Goal: Task Accomplishment & Management: Manage account settings

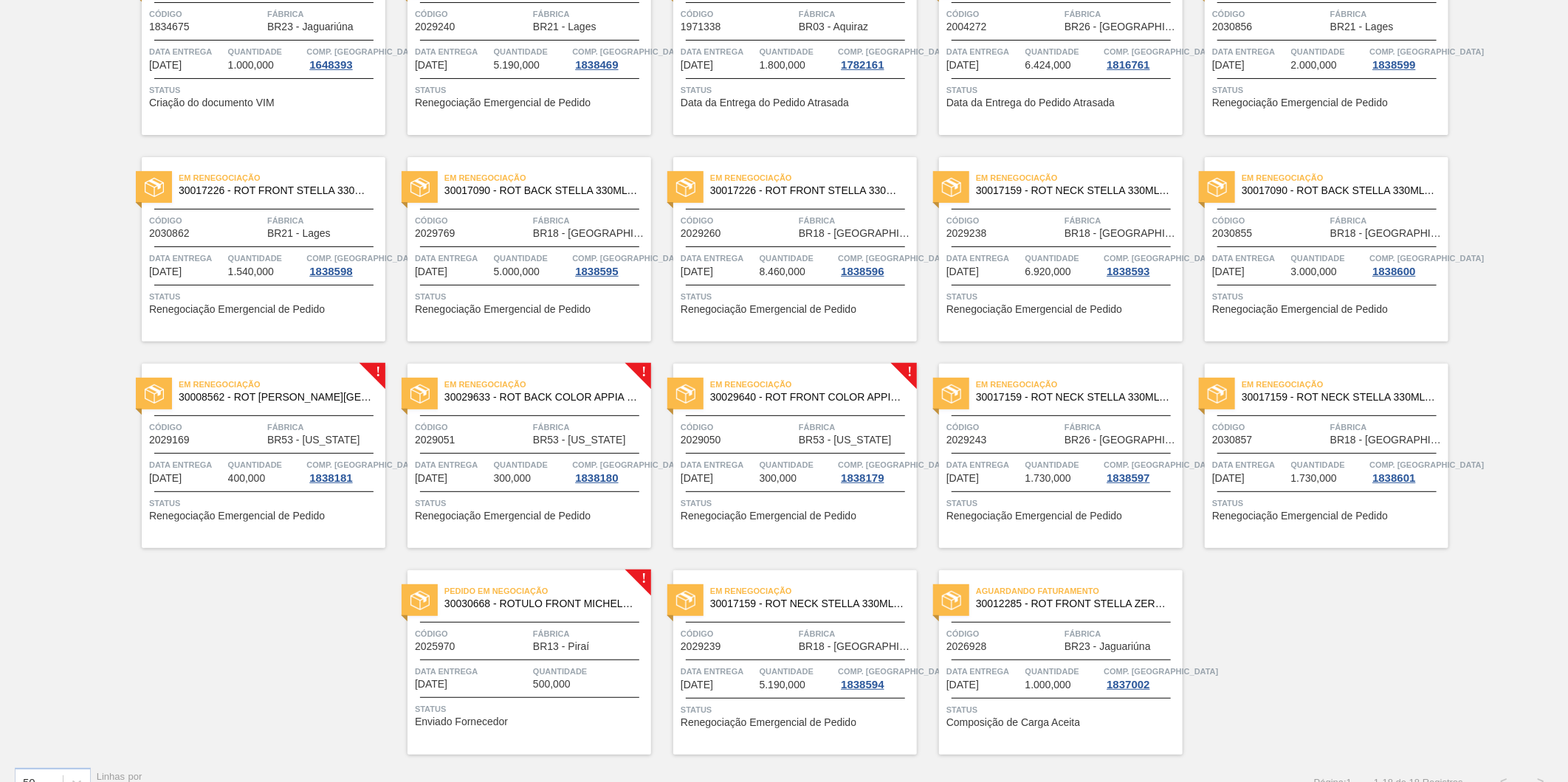
scroll to position [208, 0]
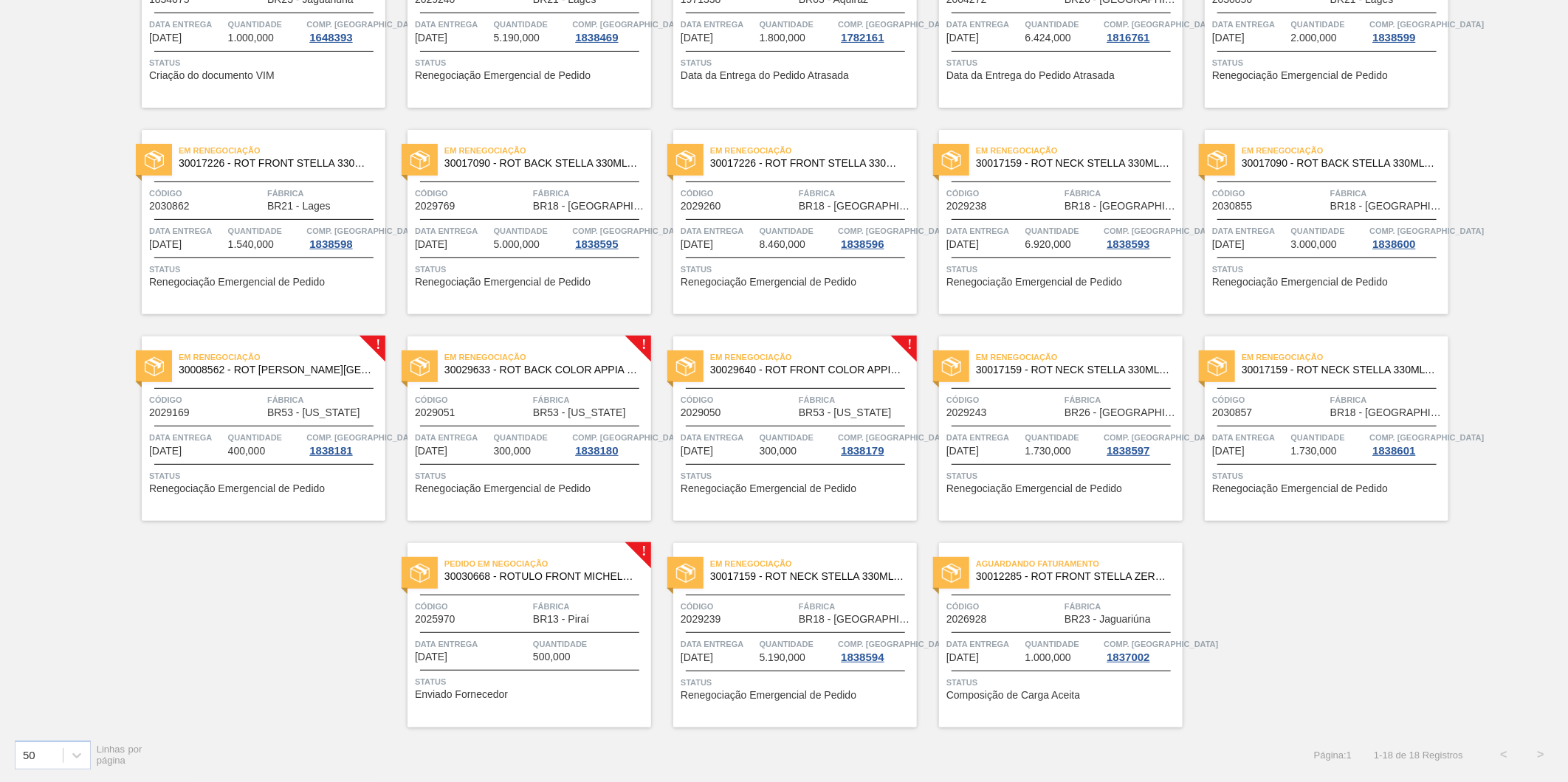
click at [229, 485] on span "Renegociação Emergencial de Pedido" at bounding box center [237, 489] width 176 height 11
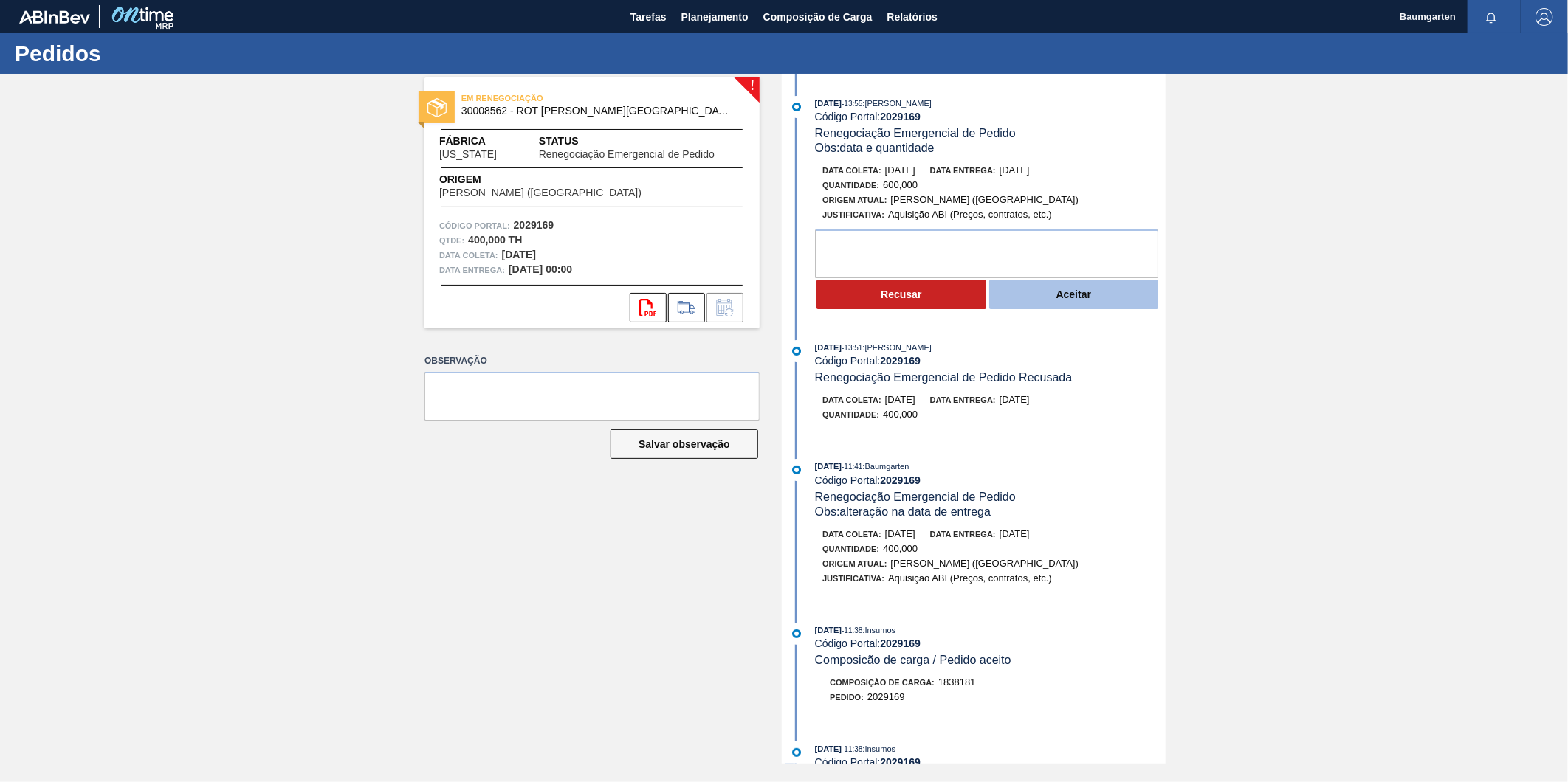
click at [1079, 303] on button "Aceitar" at bounding box center [1073, 294] width 170 height 30
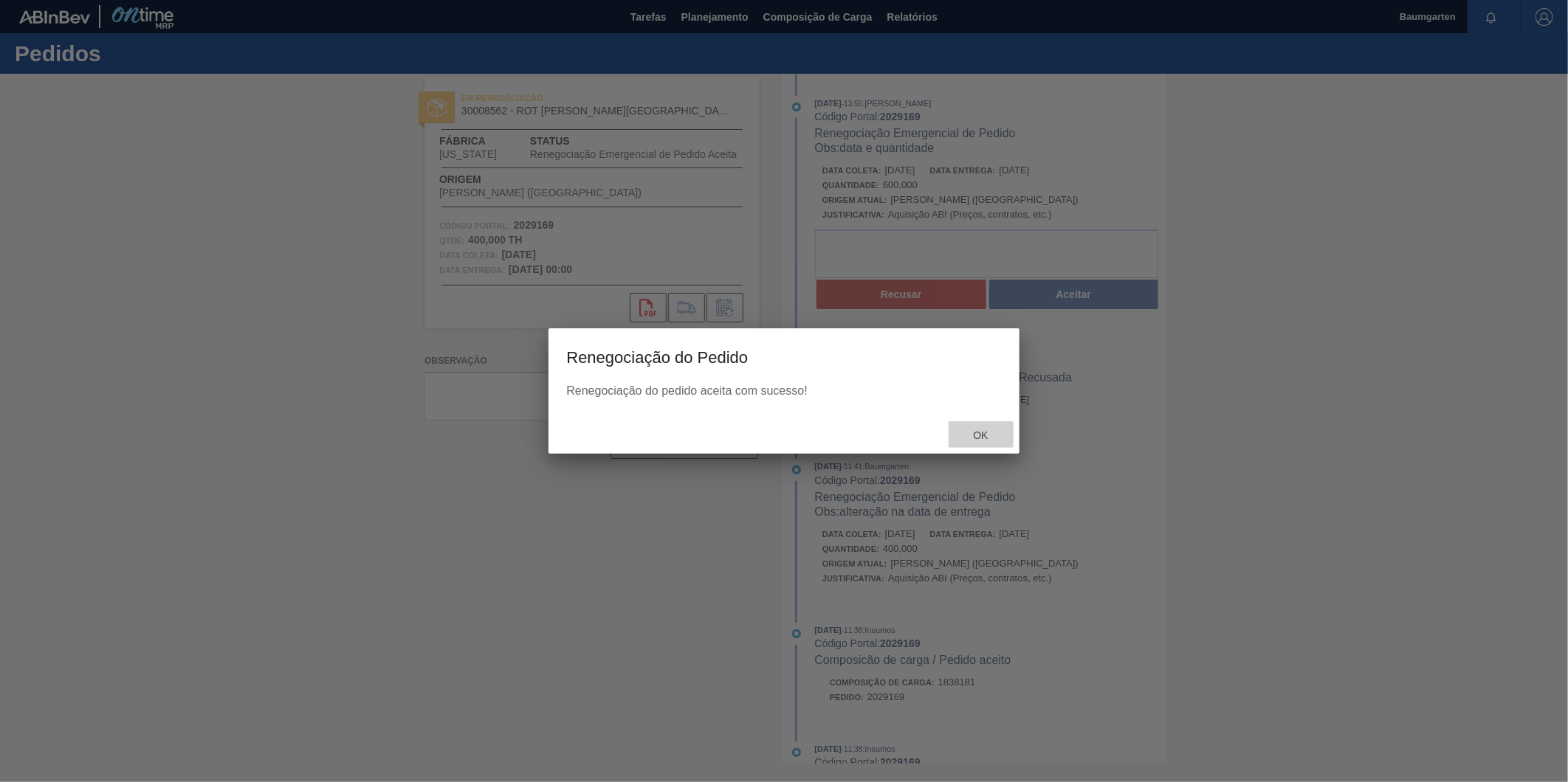
click at [979, 437] on span "Ok" at bounding box center [981, 436] width 38 height 12
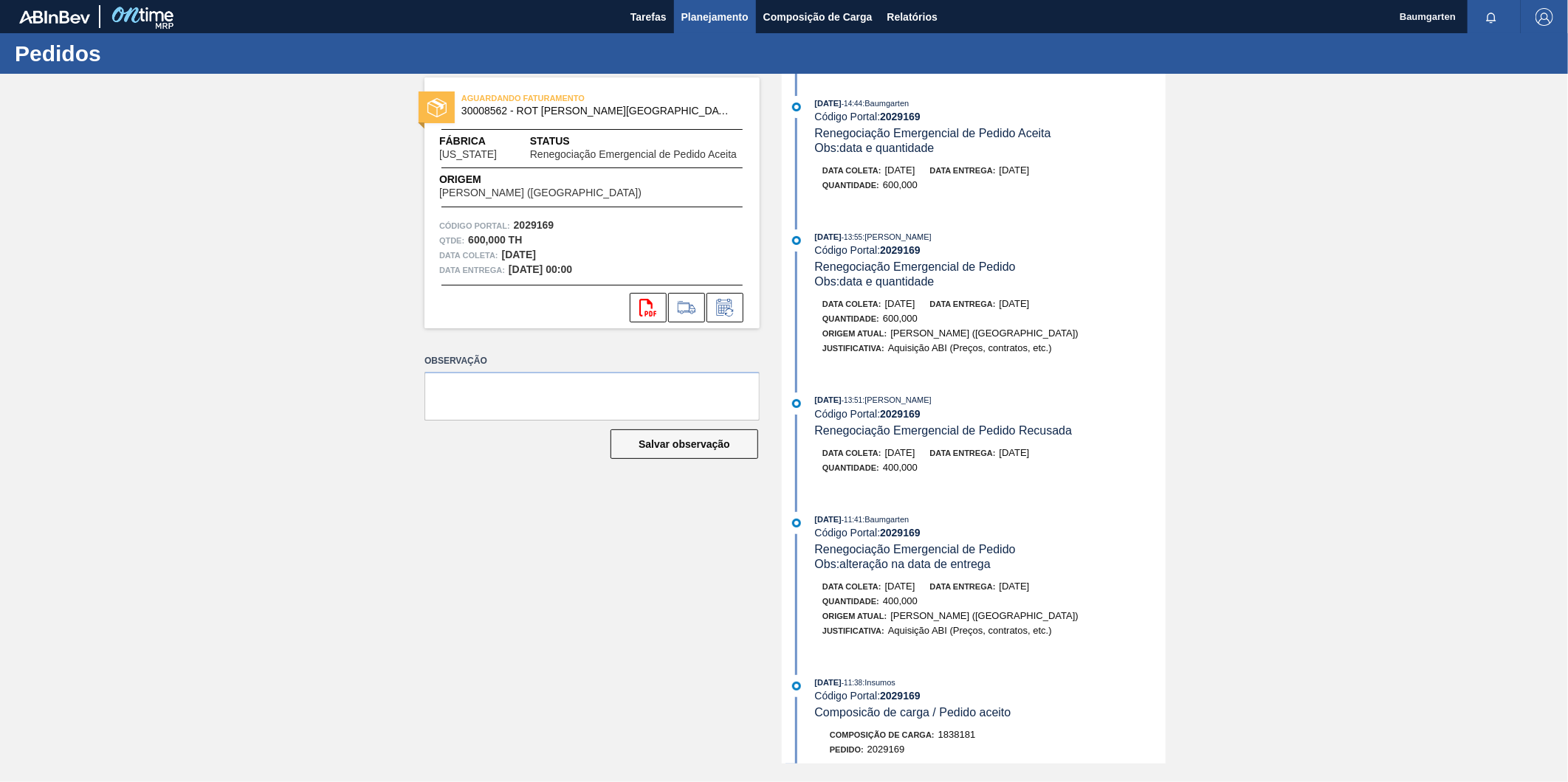
click at [716, 19] on span "Planejamento" at bounding box center [715, 17] width 67 height 17
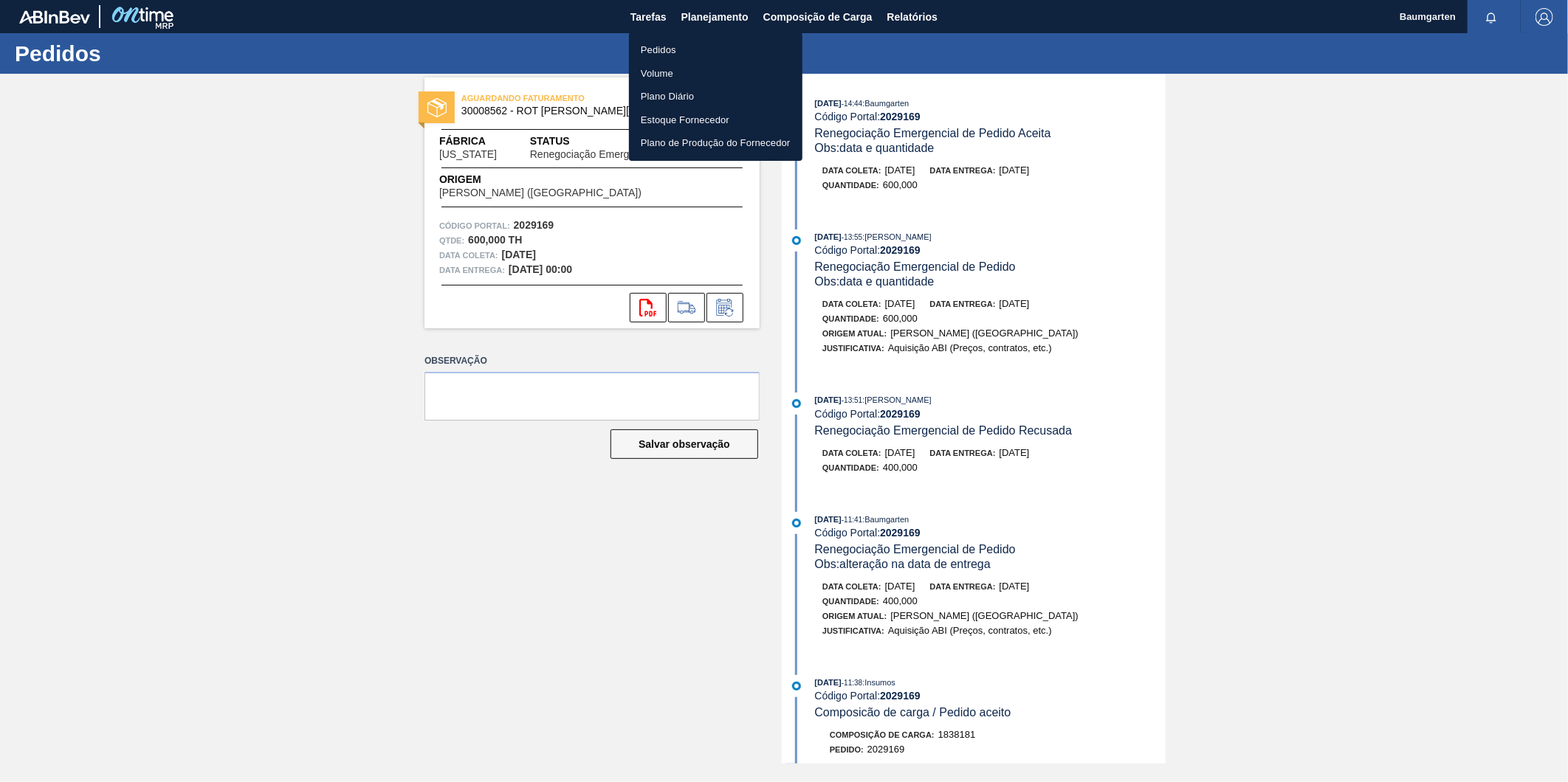
drag, startPoint x: 662, startPoint y: 50, endPoint x: 654, endPoint y: 54, distance: 8.9
click at [662, 50] on li "Pedidos" at bounding box center [716, 50] width 174 height 24
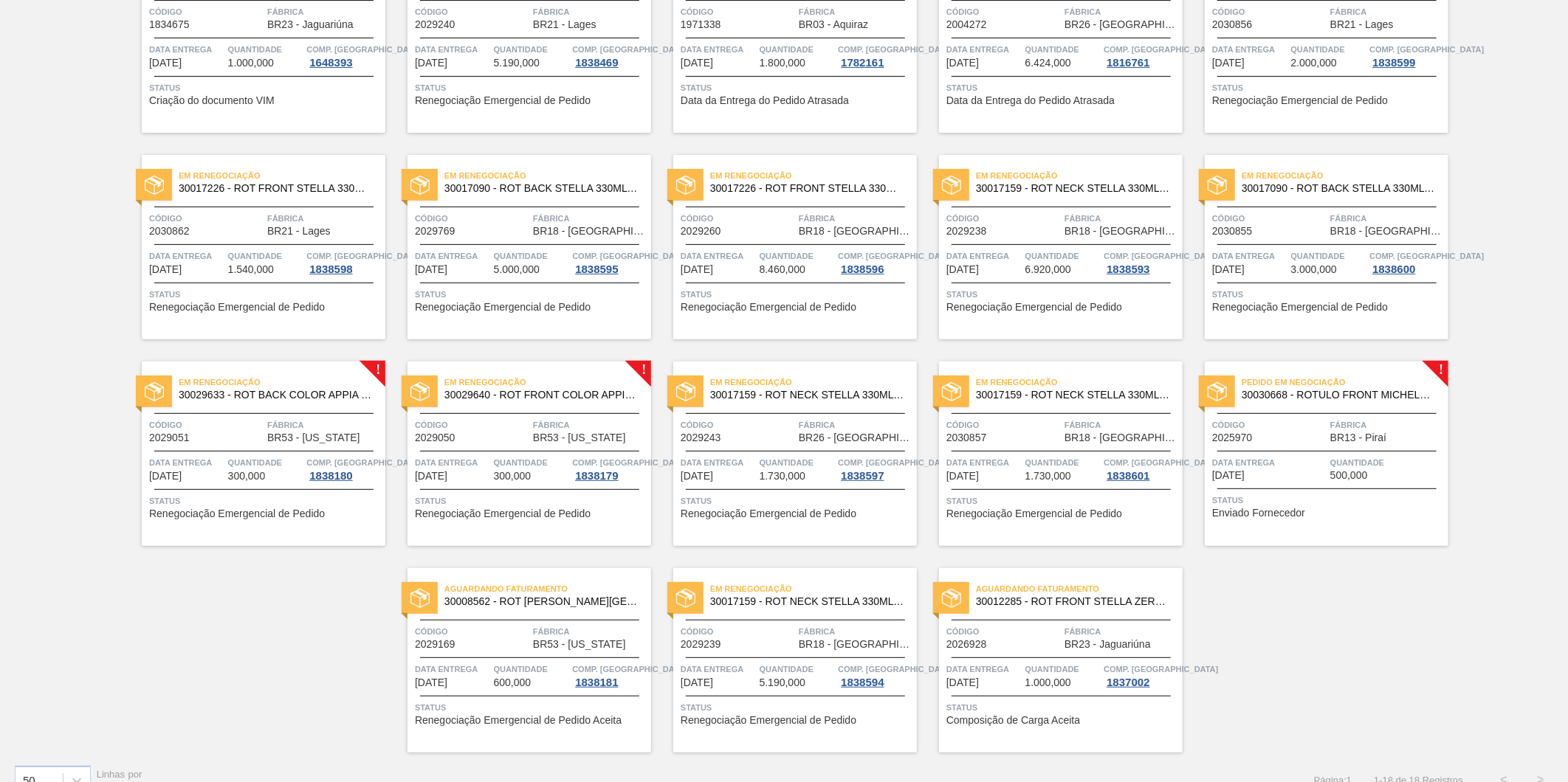
scroll to position [208, 0]
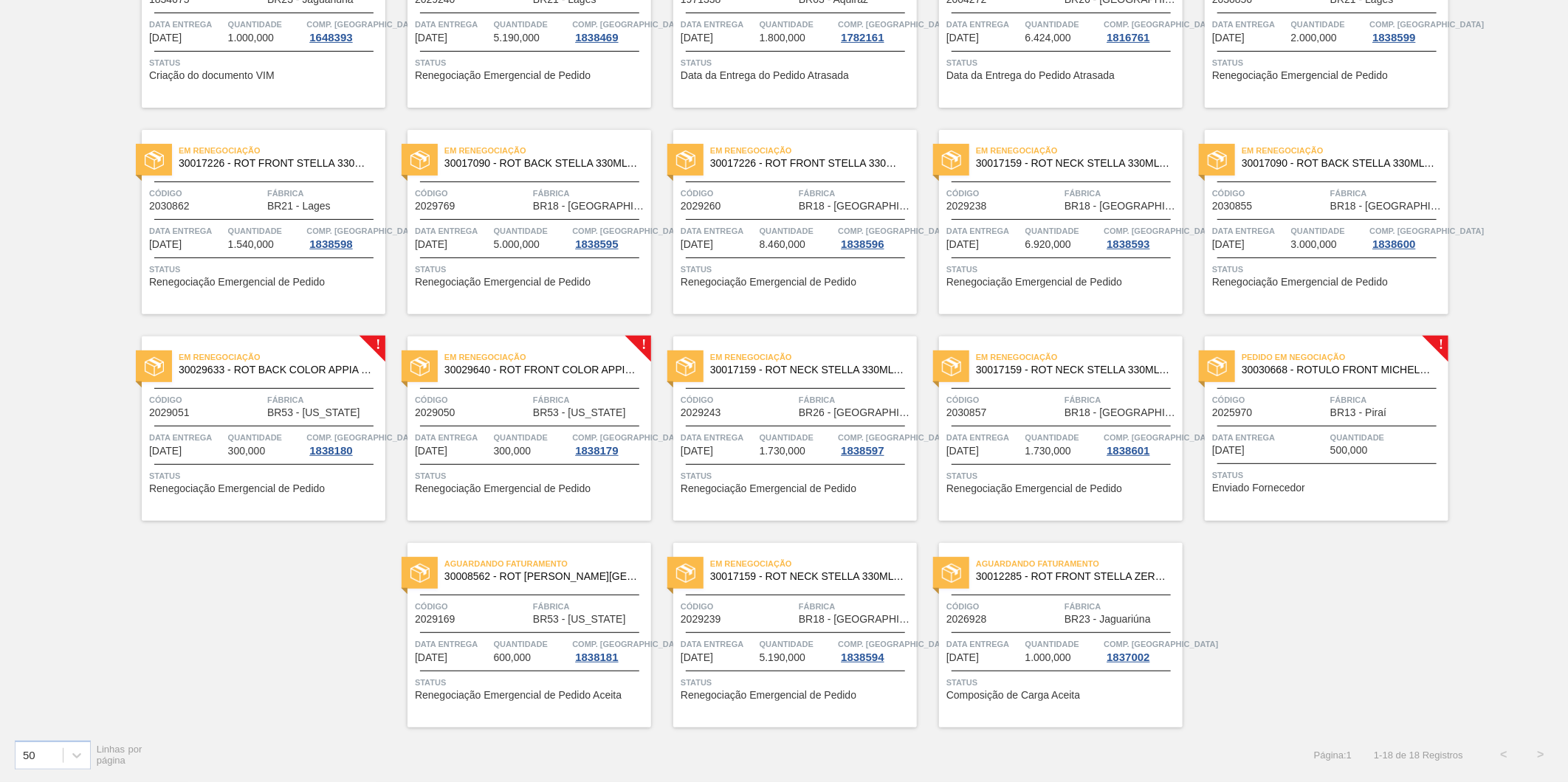
click at [270, 431] on span "Quantidade" at bounding box center [265, 438] width 75 height 15
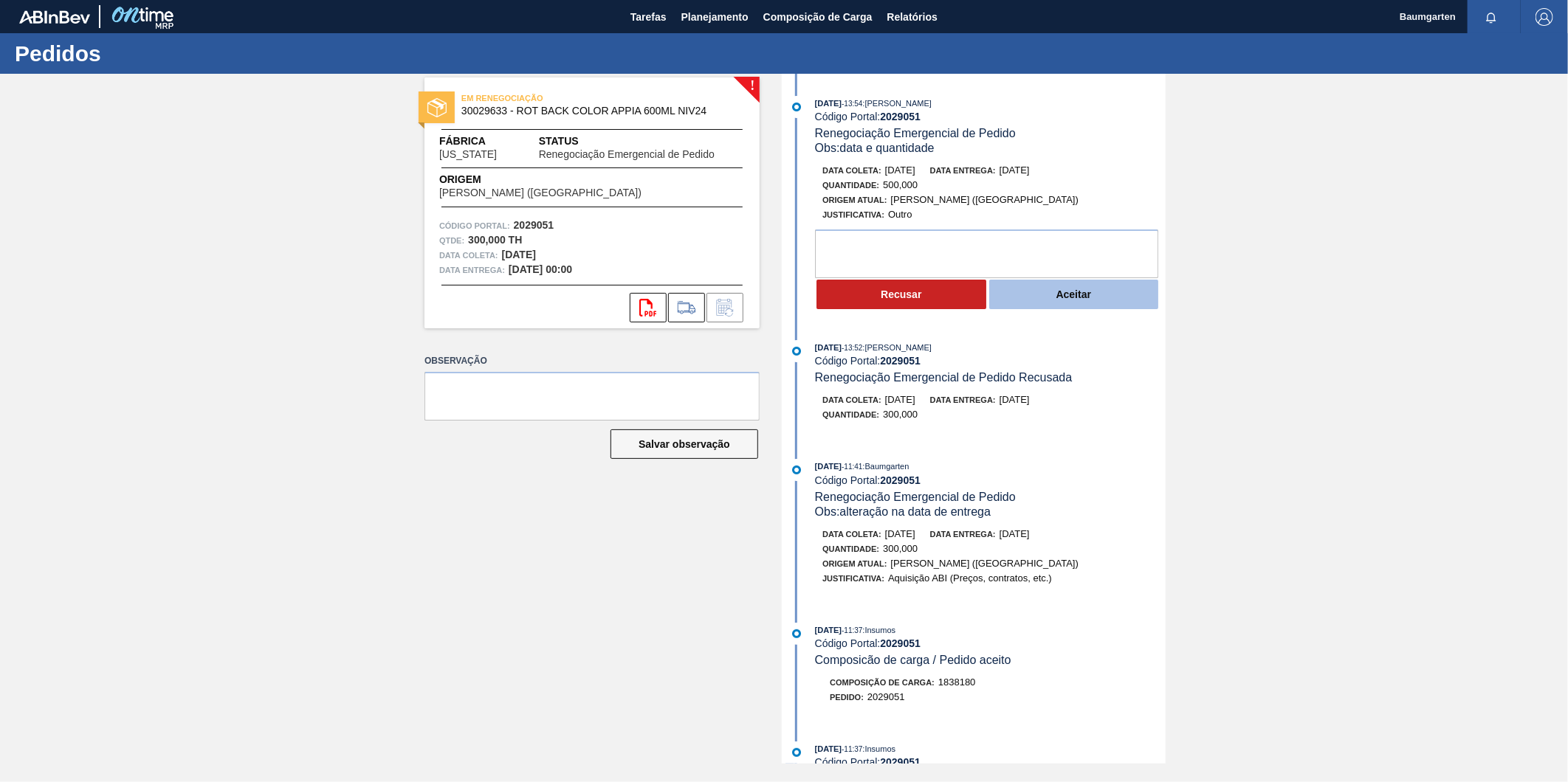
click at [1083, 306] on button "Aceitar" at bounding box center [1073, 294] width 170 height 30
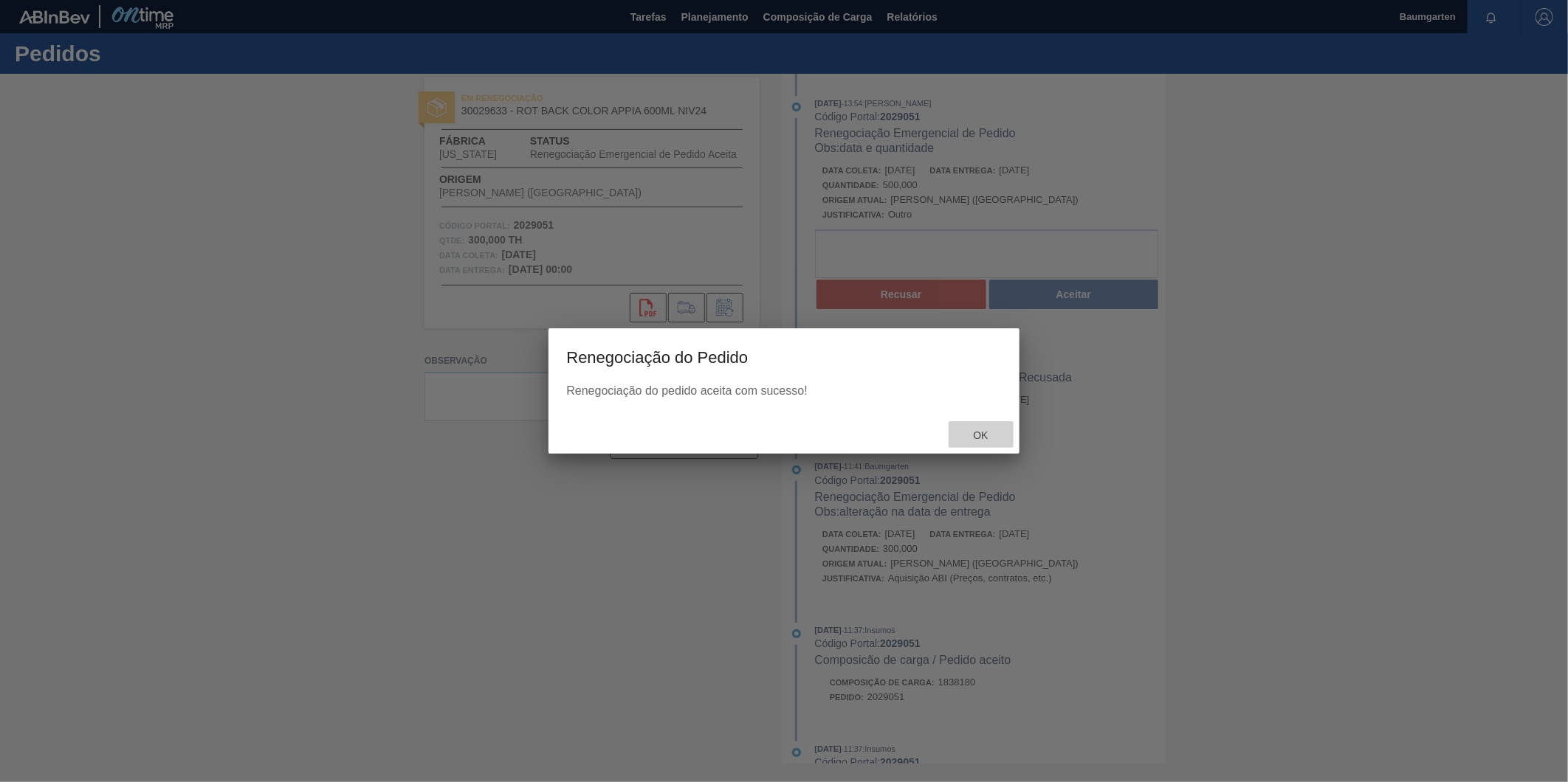
click at [976, 436] on span "Ok" at bounding box center [981, 436] width 38 height 12
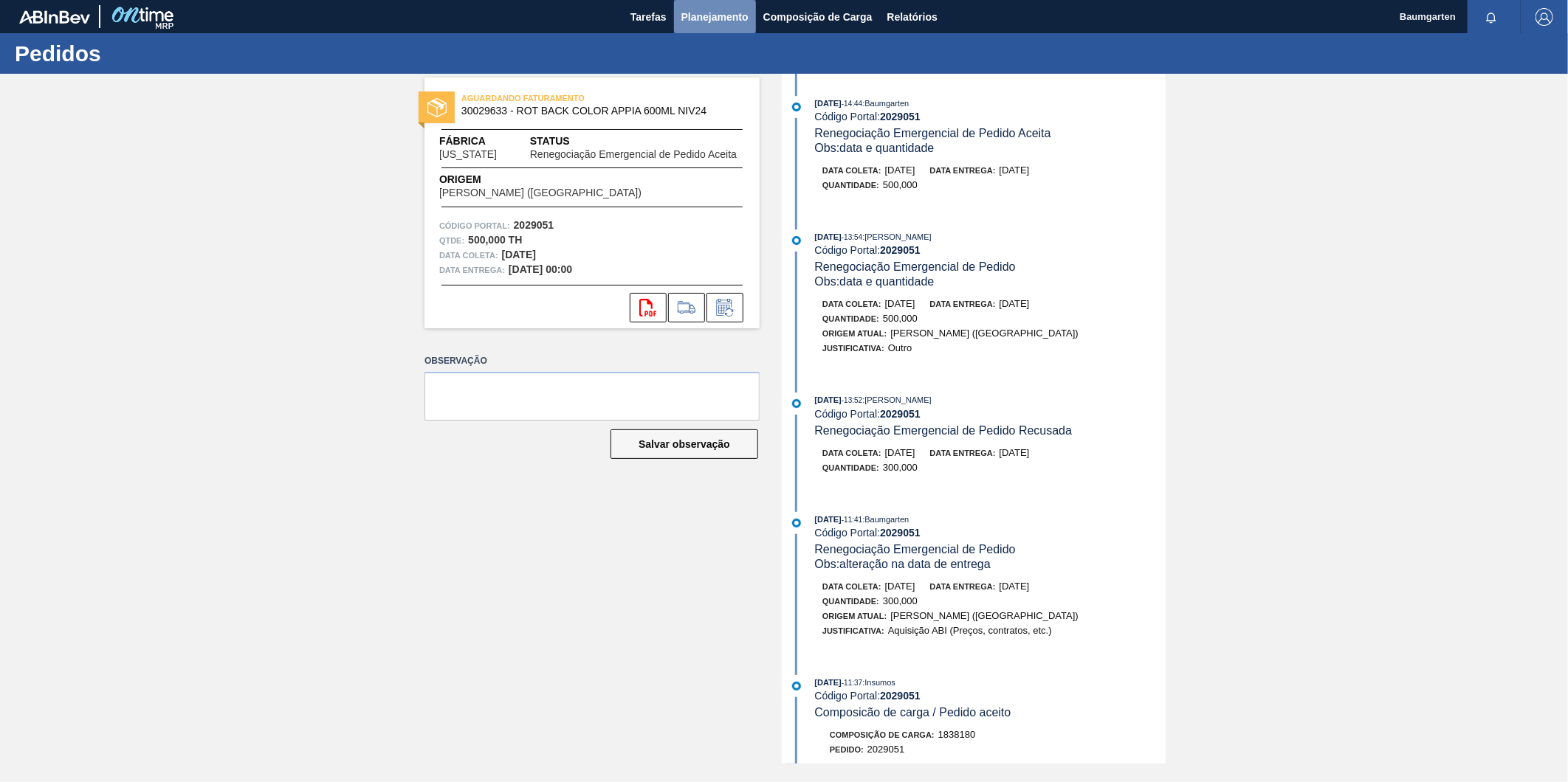
click at [721, 24] on span "Planejamento" at bounding box center [715, 17] width 67 height 17
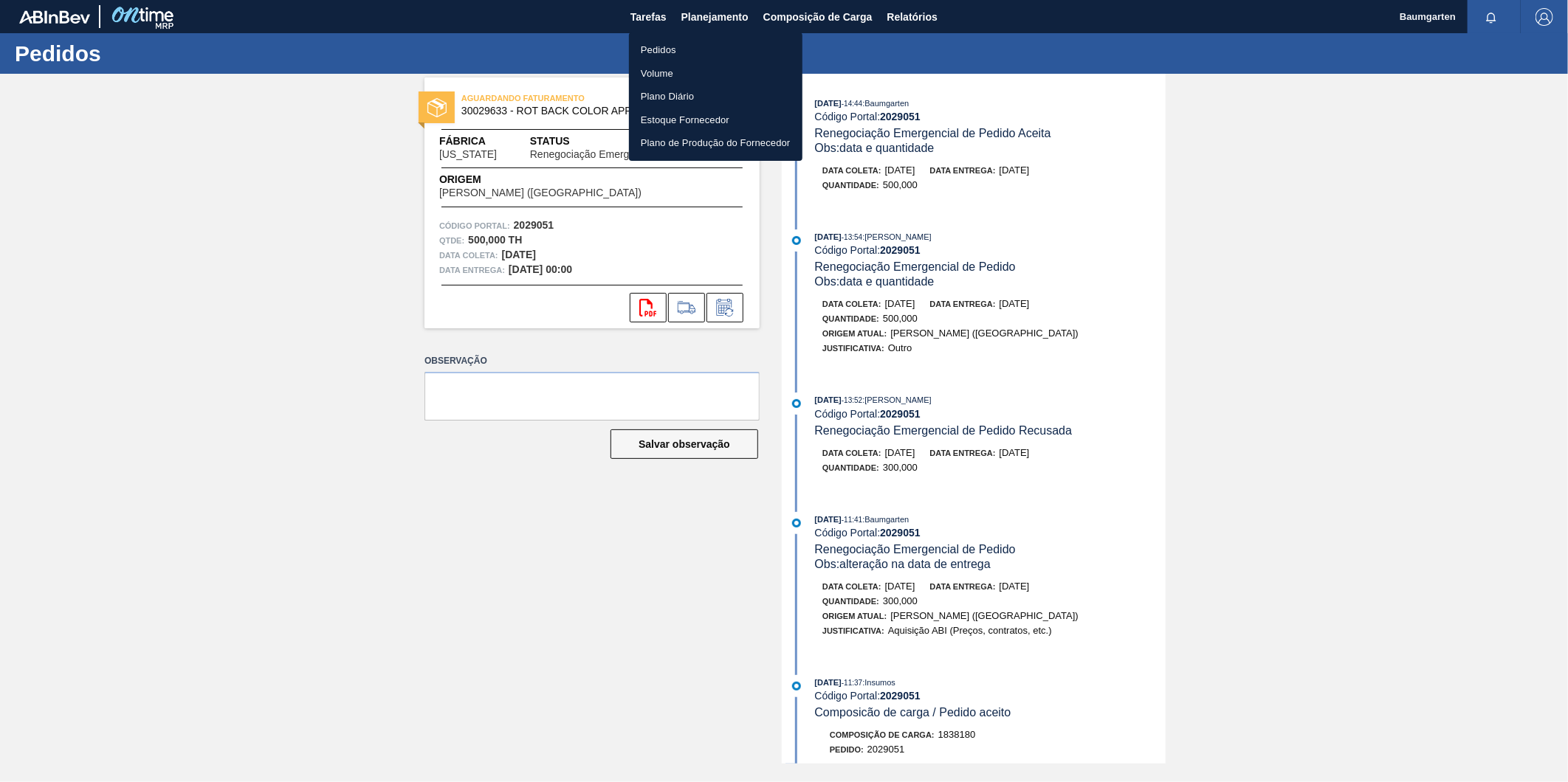
click at [643, 50] on li "Pedidos" at bounding box center [716, 50] width 174 height 24
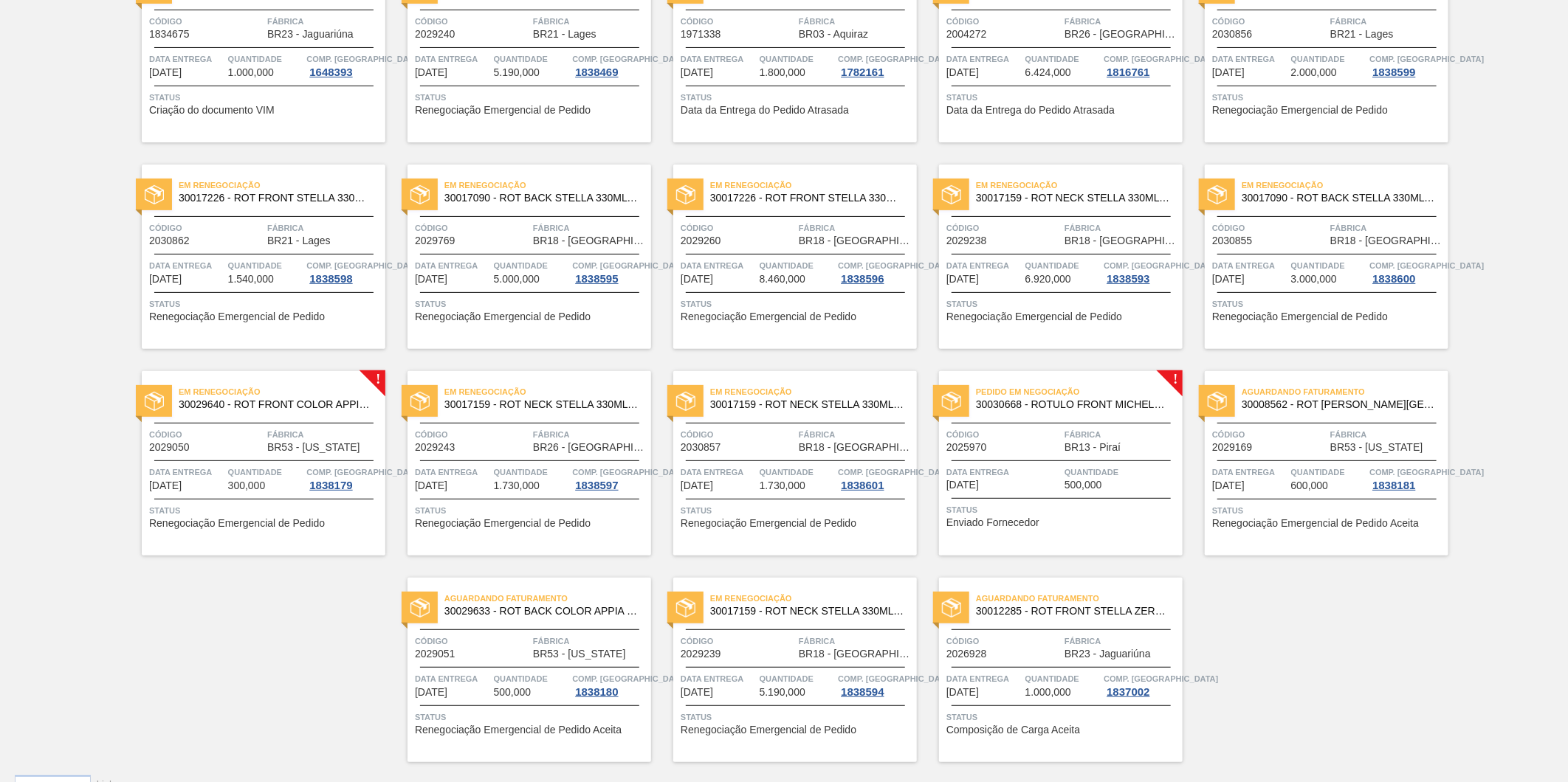
scroll to position [208, 0]
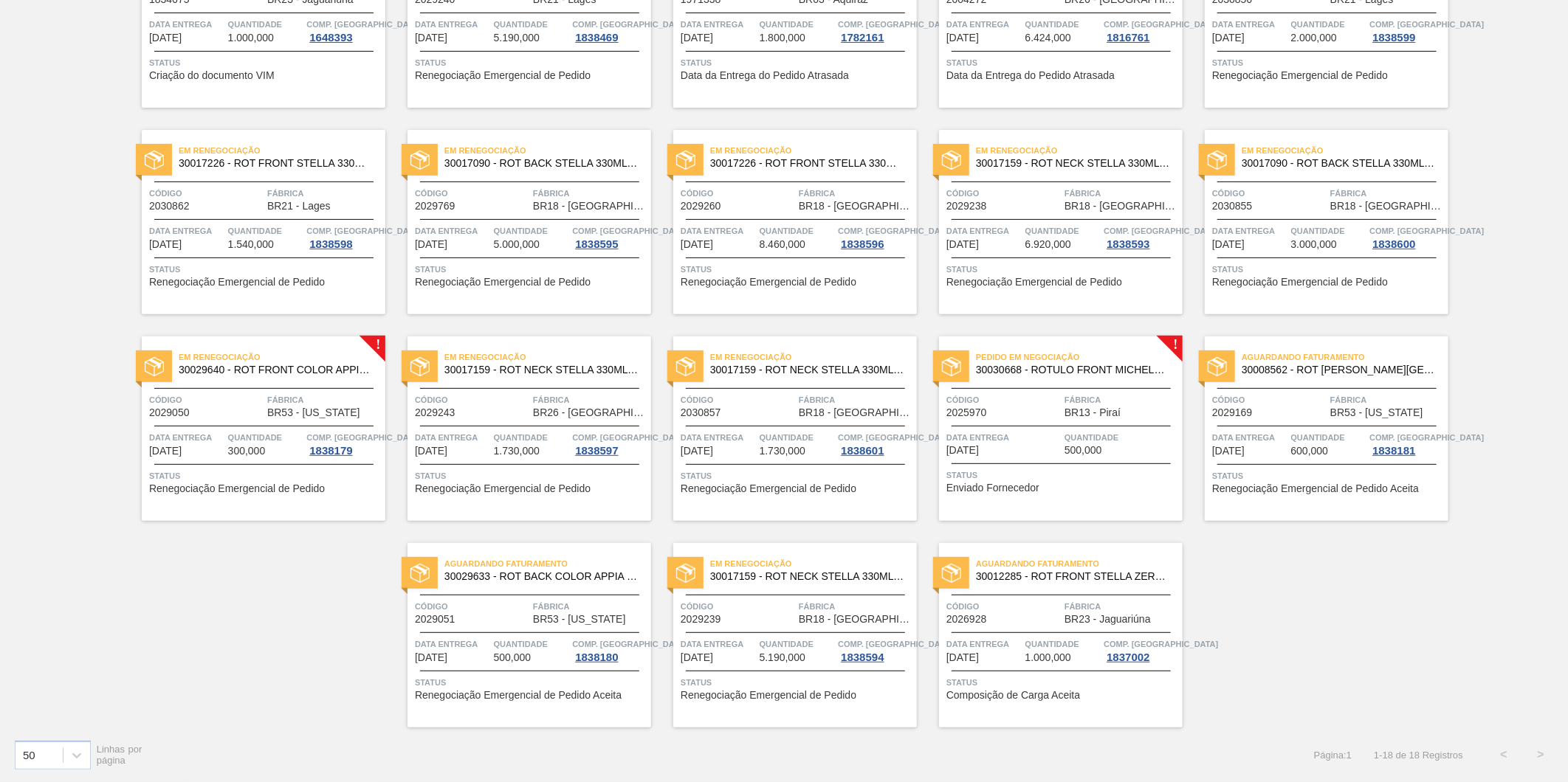
click at [307, 416] on span "BR53 - [US_STATE]" at bounding box center [313, 412] width 93 height 11
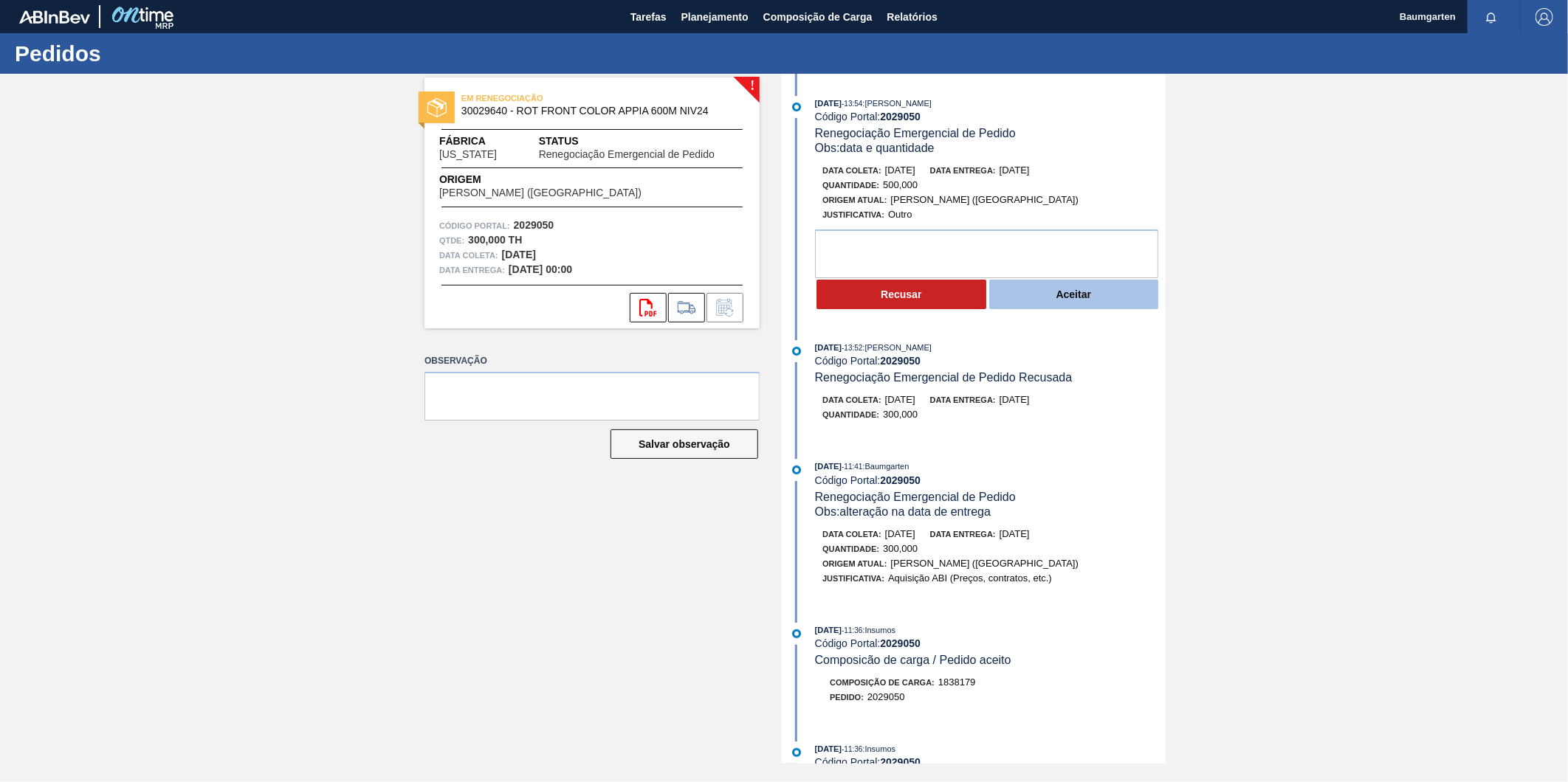
click at [1065, 295] on button "Aceitar" at bounding box center [1073, 294] width 170 height 30
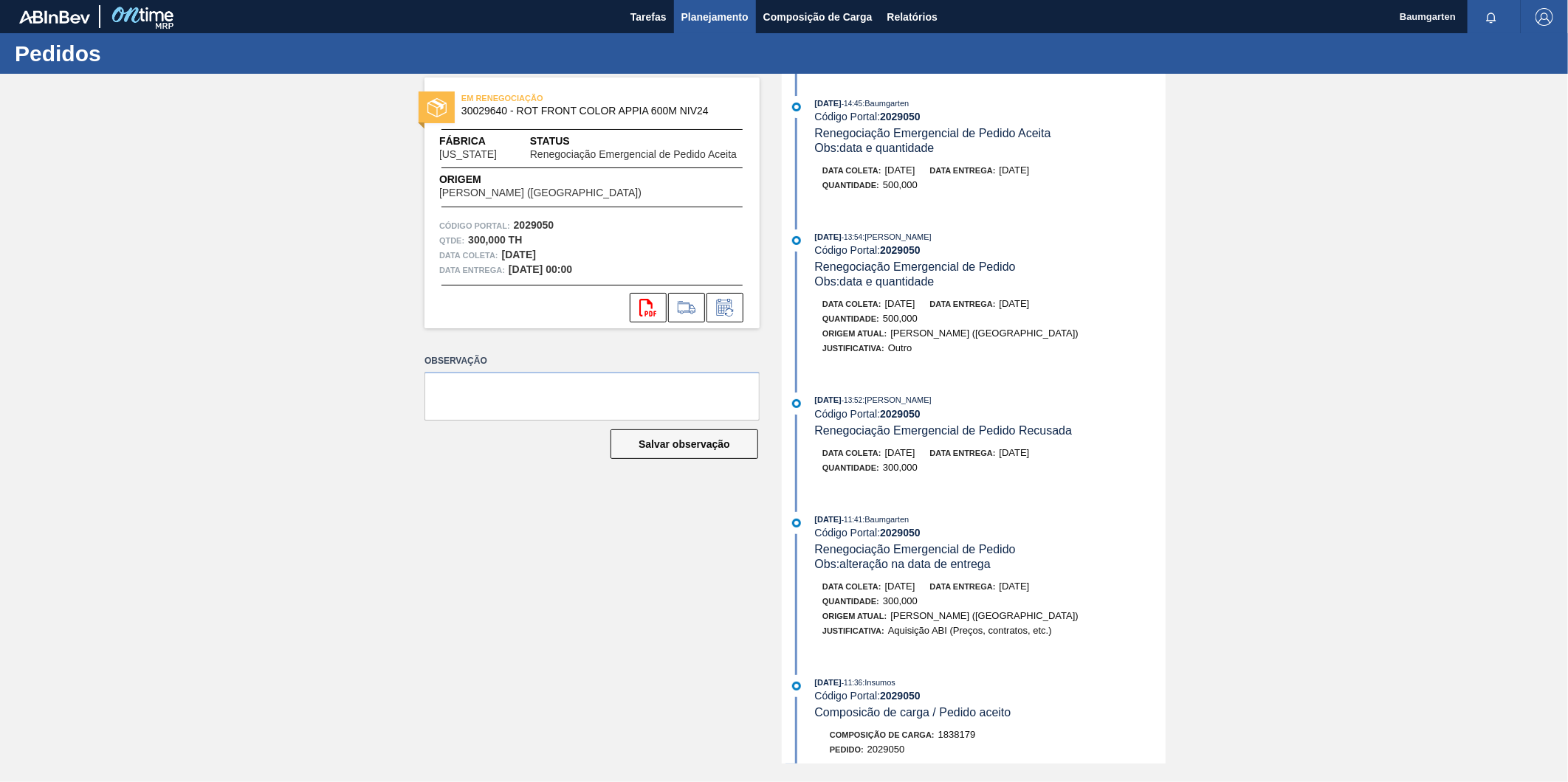
click at [677, 30] on button "Planejamento" at bounding box center [715, 17] width 82 height 33
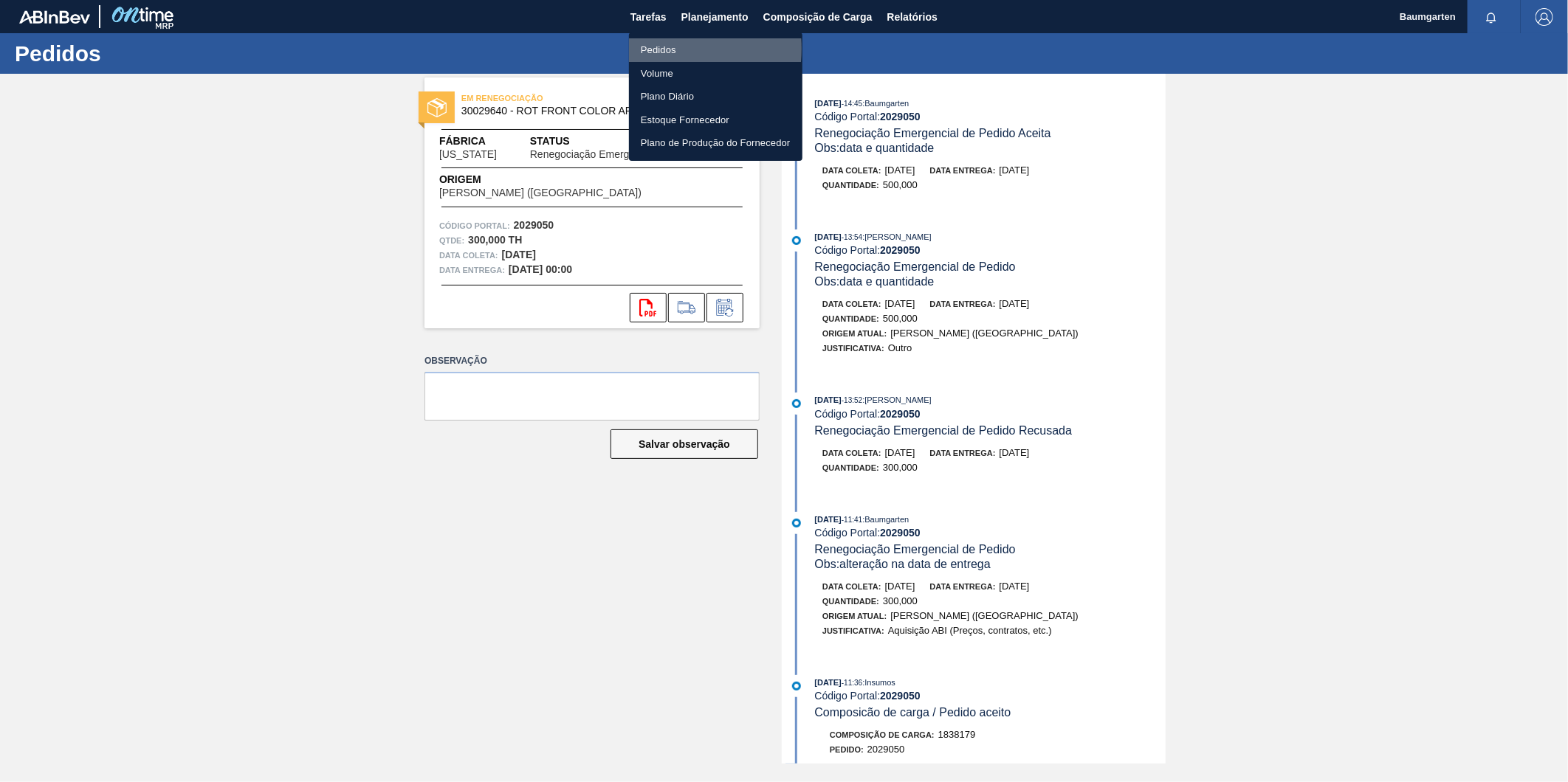
click at [648, 49] on li "Pedidos" at bounding box center [716, 50] width 174 height 24
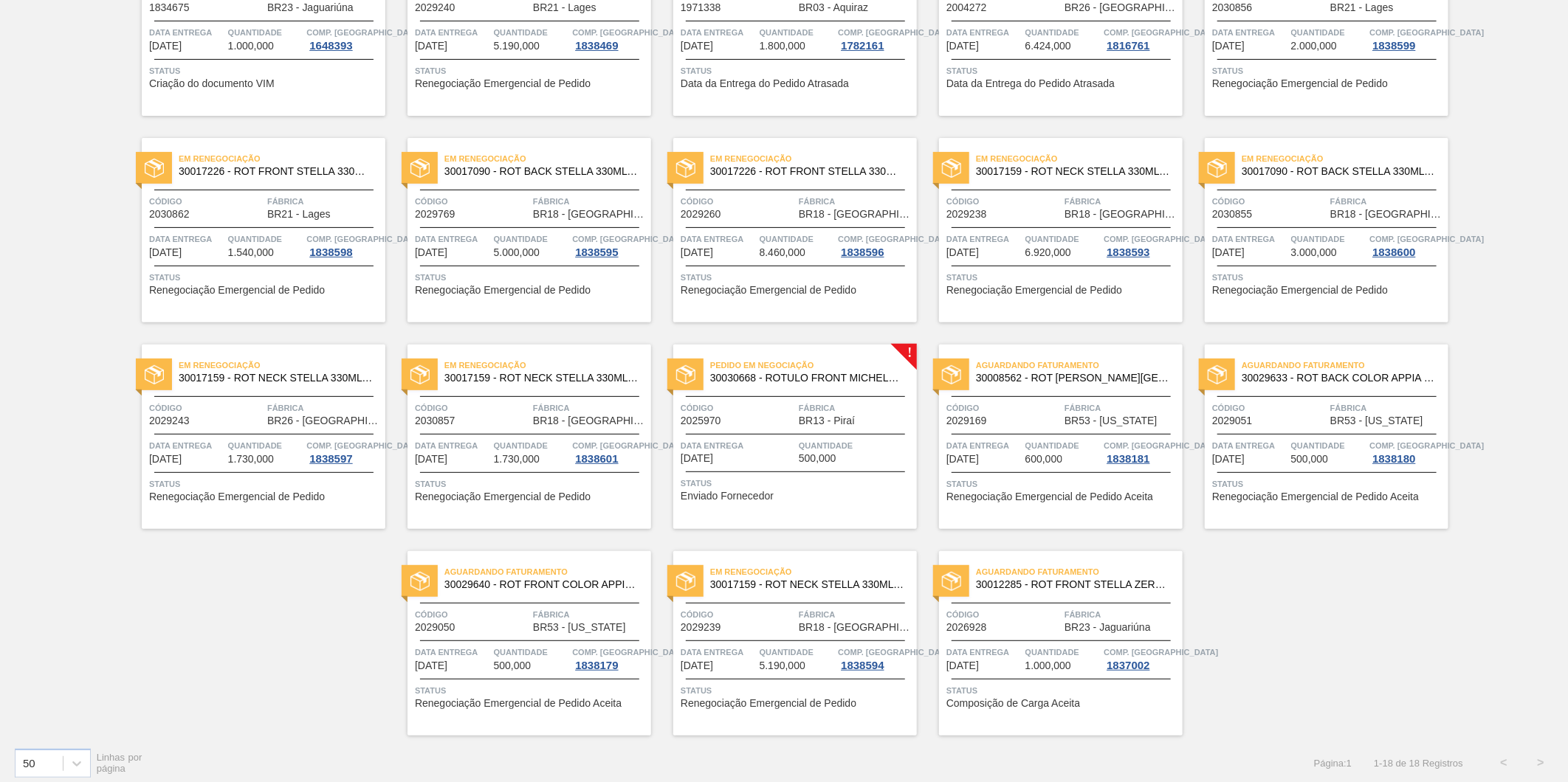
scroll to position [208, 0]
